Goal: Navigation & Orientation: Find specific page/section

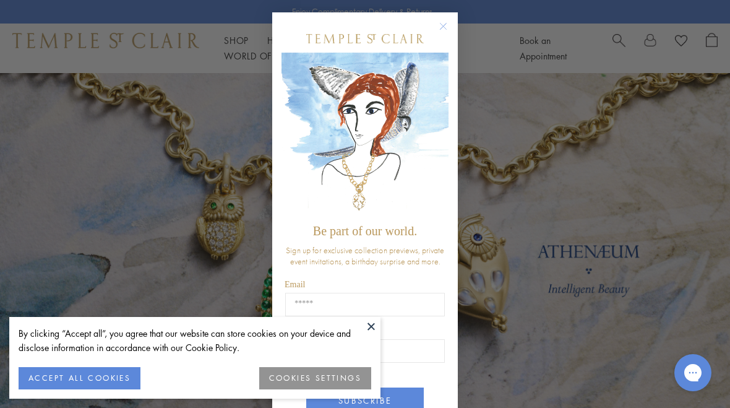
click at [447, 29] on circle "Close dialog" at bounding box center [443, 26] width 15 height 15
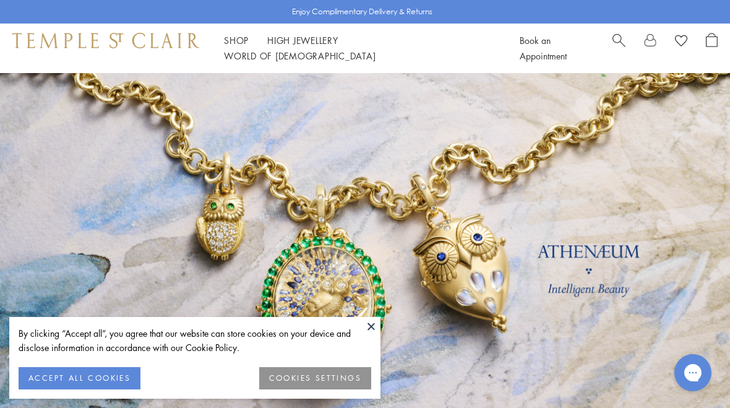
click at [600, 272] on link at bounding box center [365, 274] width 730 height 402
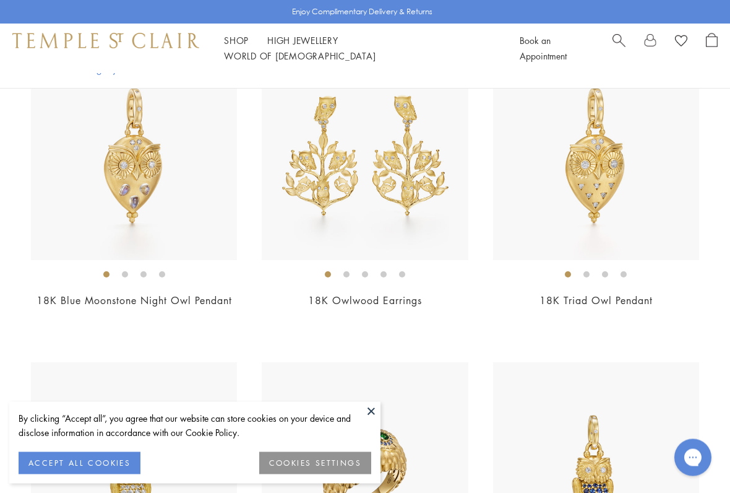
scroll to position [954, 0]
click at [377, 407] on button at bounding box center [371, 411] width 19 height 19
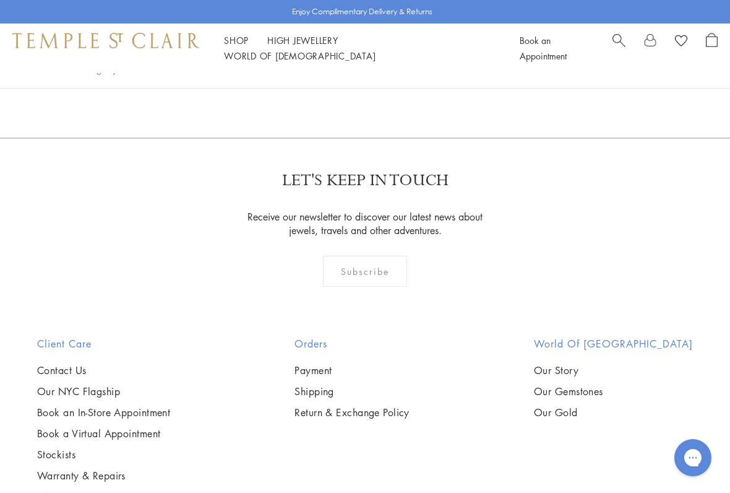
click at [548, 326] on div "LET'S KEEP IN TOUCH Receive our newsletter to discover our latest news about je…" at bounding box center [365, 236] width 730 height 199
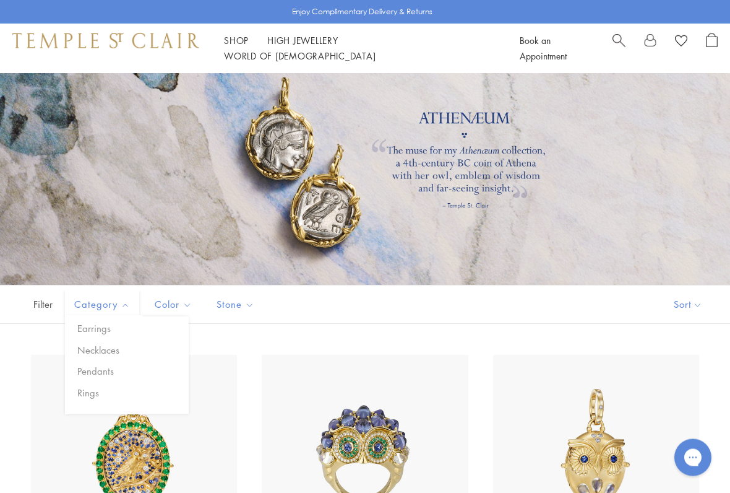
scroll to position [43, 0]
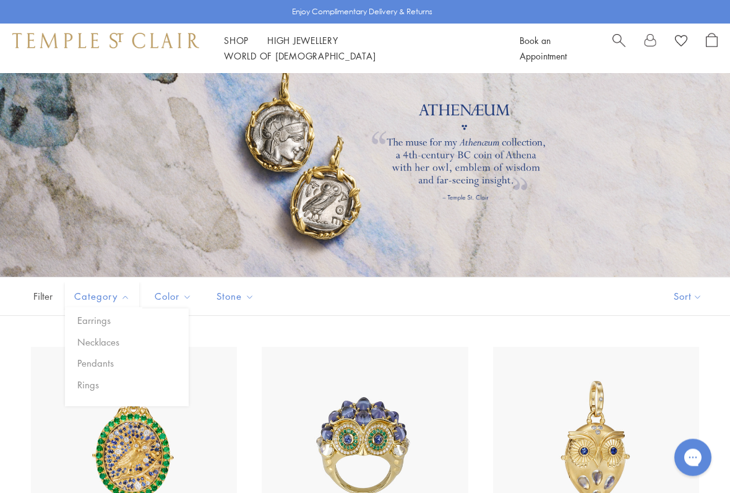
click at [99, 365] on button "Pendants" at bounding box center [131, 363] width 114 height 14
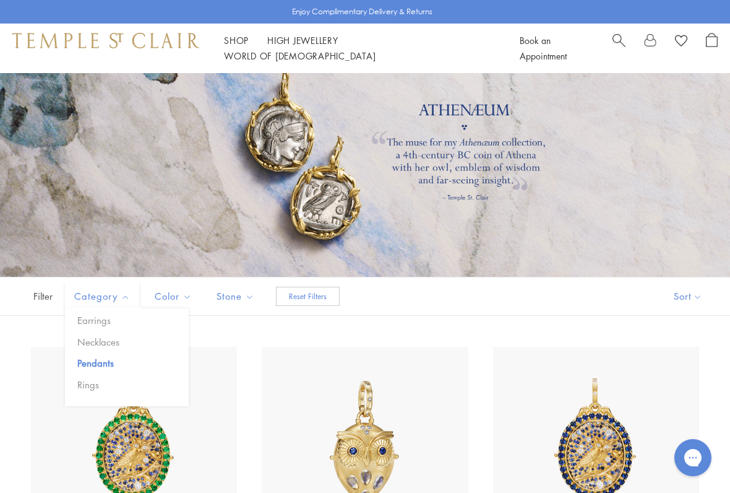
click at [111, 366] on button "Pendants" at bounding box center [131, 363] width 114 height 14
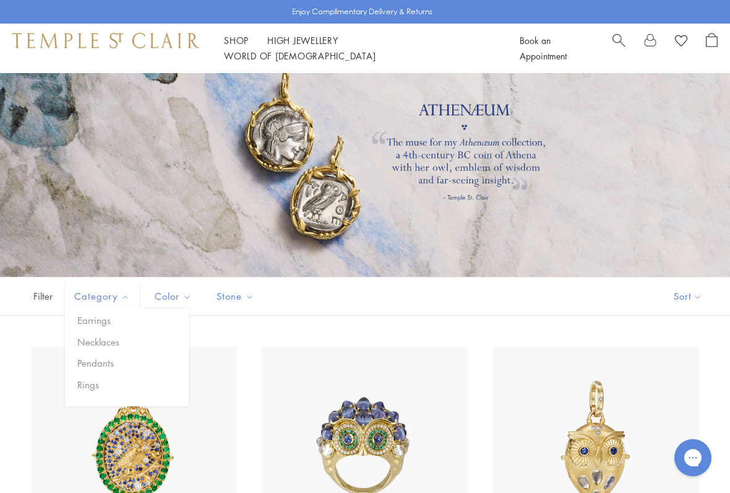
click at [101, 365] on button "Pendants" at bounding box center [131, 363] width 114 height 14
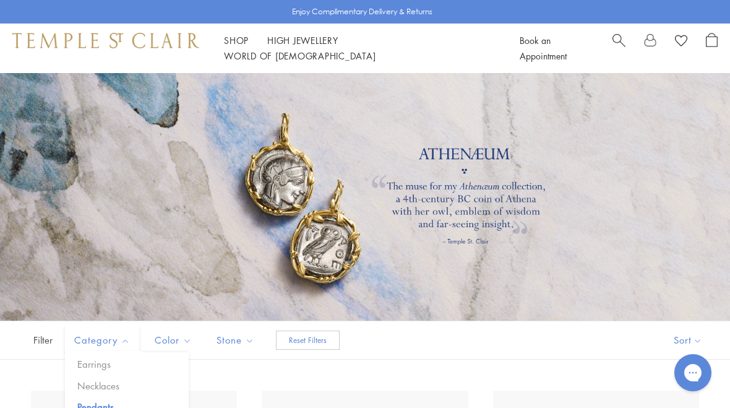
click at [212, 155] on div at bounding box center [365, 197] width 730 height 248
